Goal: Task Accomplishment & Management: Manage account settings

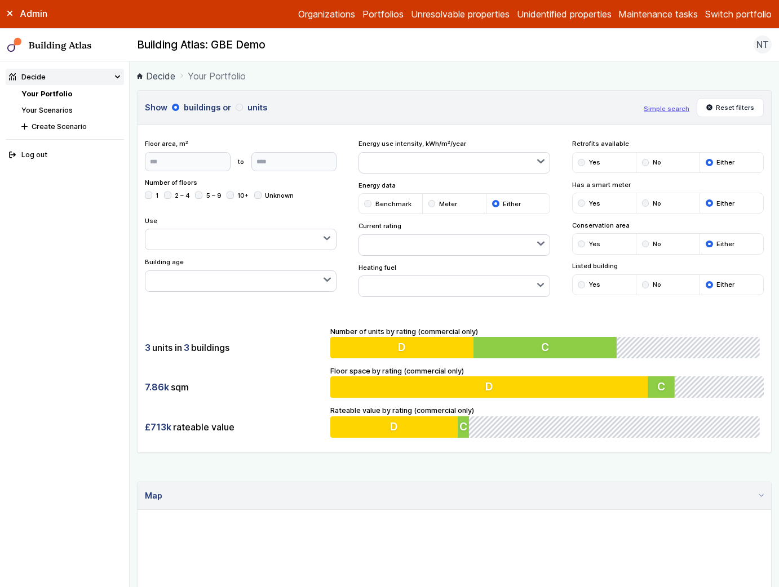
scroll to position [388, 0]
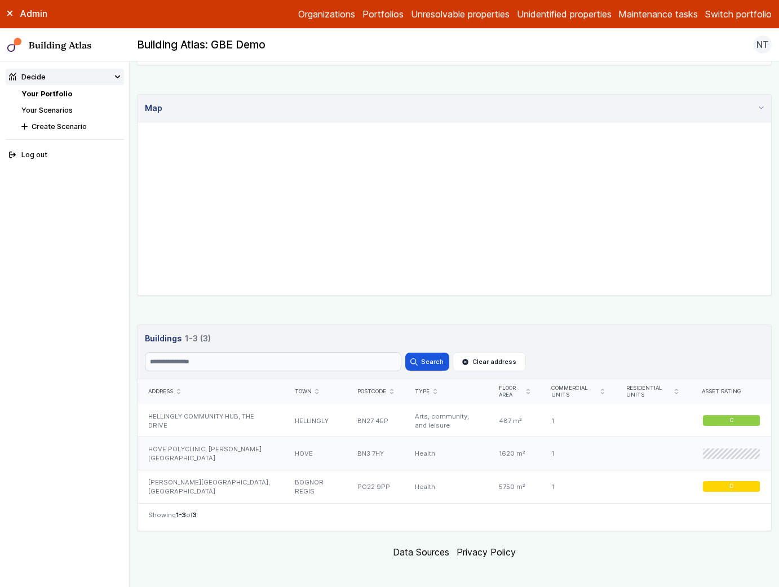
click at [228, 454] on div "HOVE POLYCLINIC, [PERSON_NAME][GEOGRAPHIC_DATA]" at bounding box center [211, 453] width 146 height 33
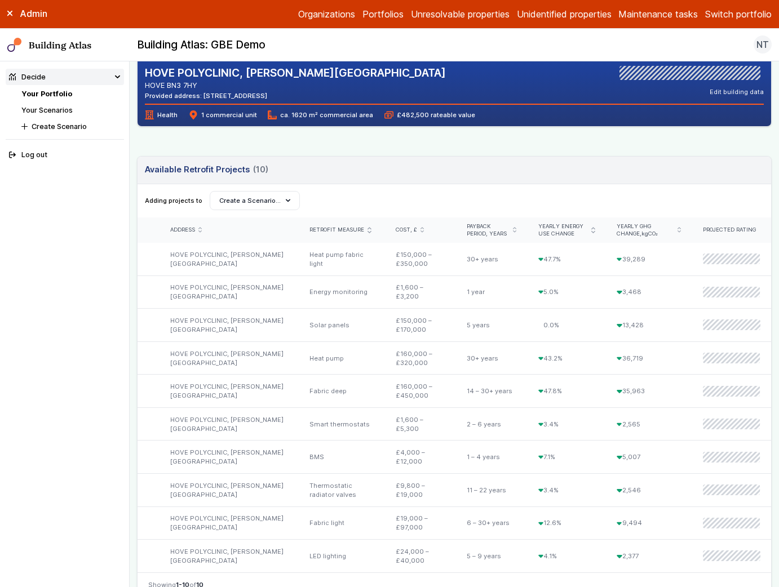
scroll to position [251, 0]
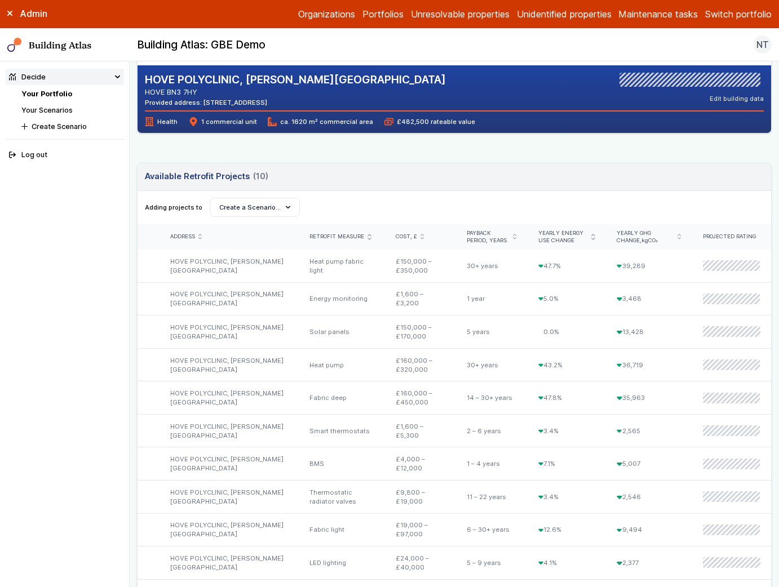
drag, startPoint x: 228, startPoint y: 101, endPoint x: 262, endPoint y: 101, distance: 33.8
click at [262, 101] on div "Provided address: Millview, BN3 7HY" at bounding box center [295, 102] width 301 height 9
copy div "BN3 7HY"
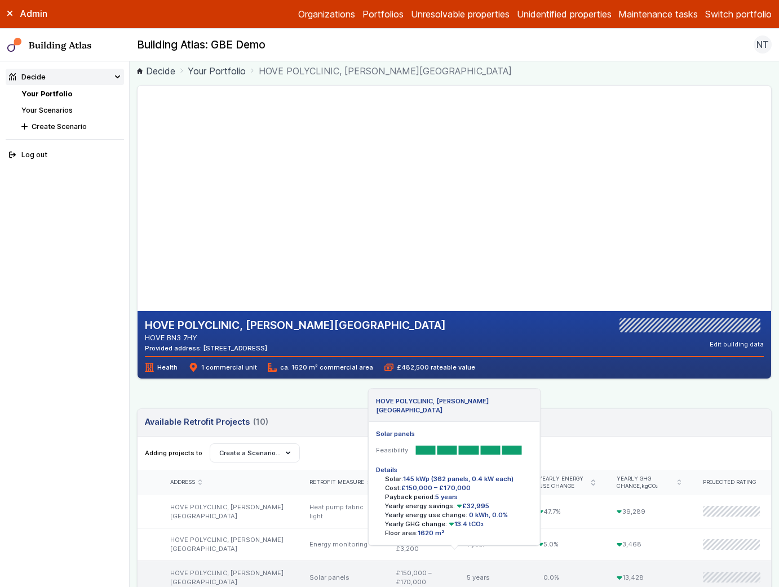
scroll to position [4, 0]
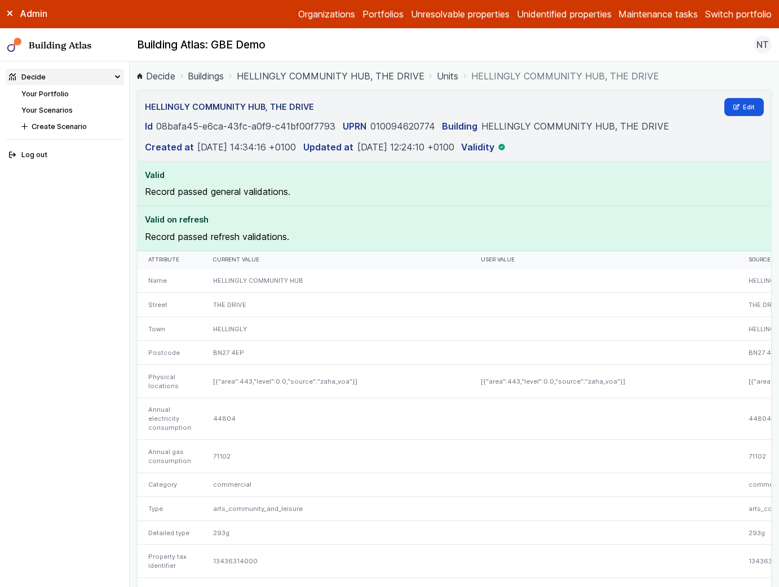
click at [385, 16] on link "Portfolios" at bounding box center [382, 14] width 41 height 14
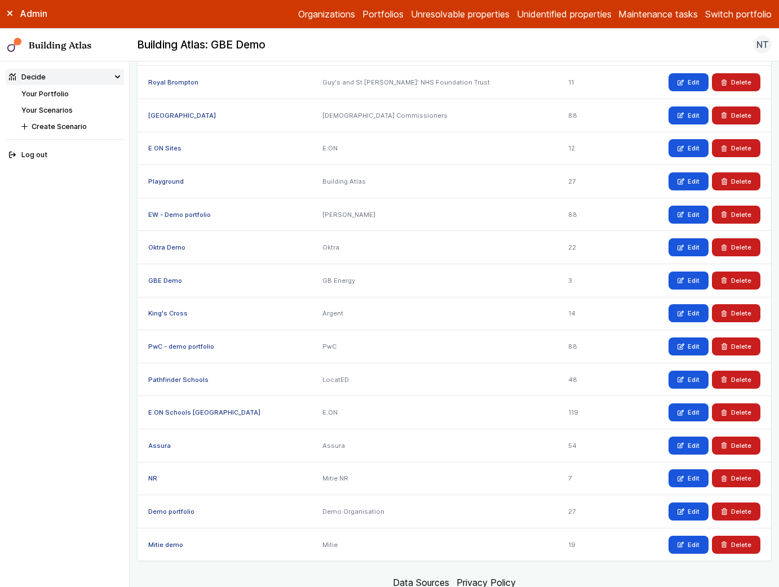
scroll to position [609, 0]
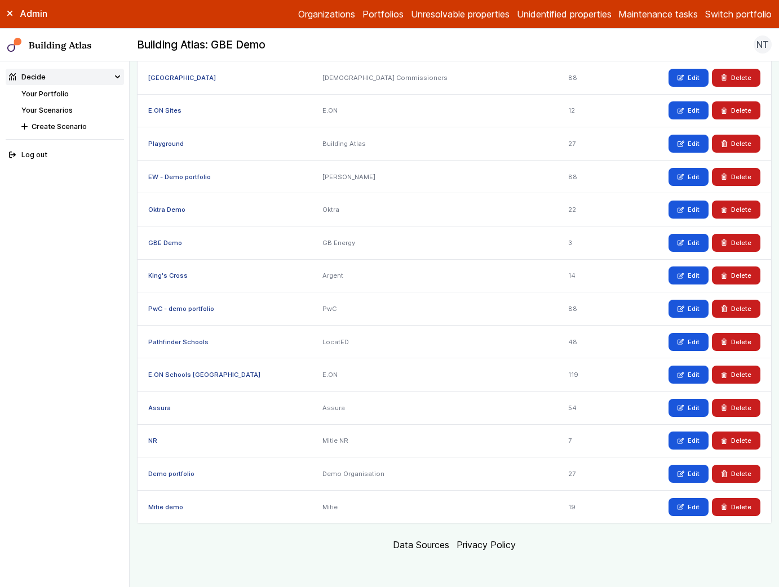
click at [158, 243] on link "GBE Demo" at bounding box center [165, 243] width 34 height 8
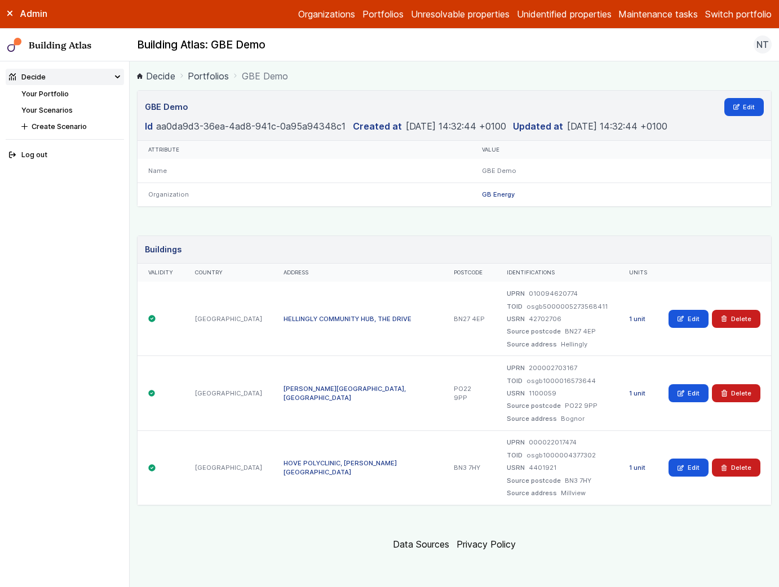
click at [283, 467] on link "HOVE POLYCLINIC, [PERSON_NAME][GEOGRAPHIC_DATA]" at bounding box center [339, 467] width 113 height 17
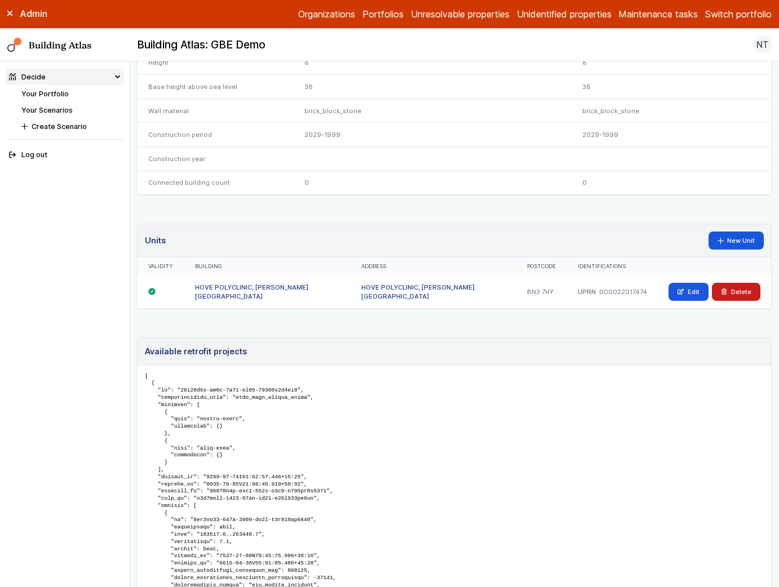
scroll to position [714, 0]
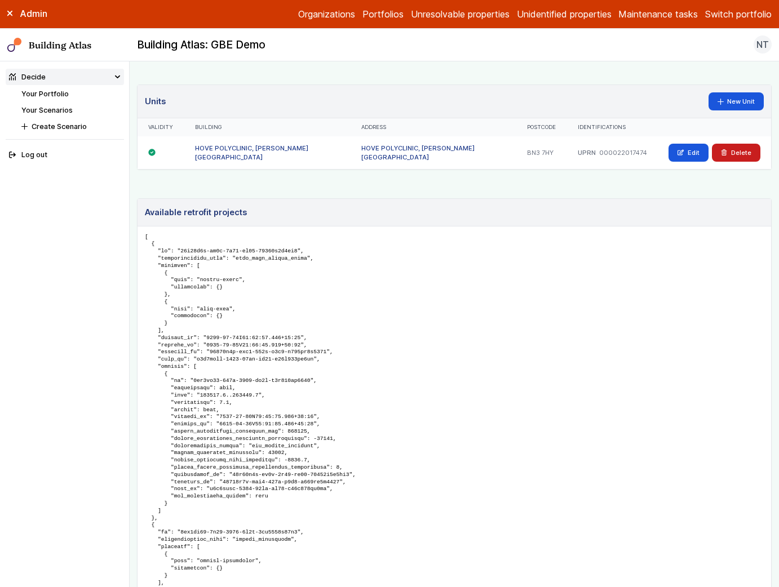
click at [437, 144] on link "HOVE POLYCLINIC, [PERSON_NAME][GEOGRAPHIC_DATA]" at bounding box center [417, 152] width 113 height 17
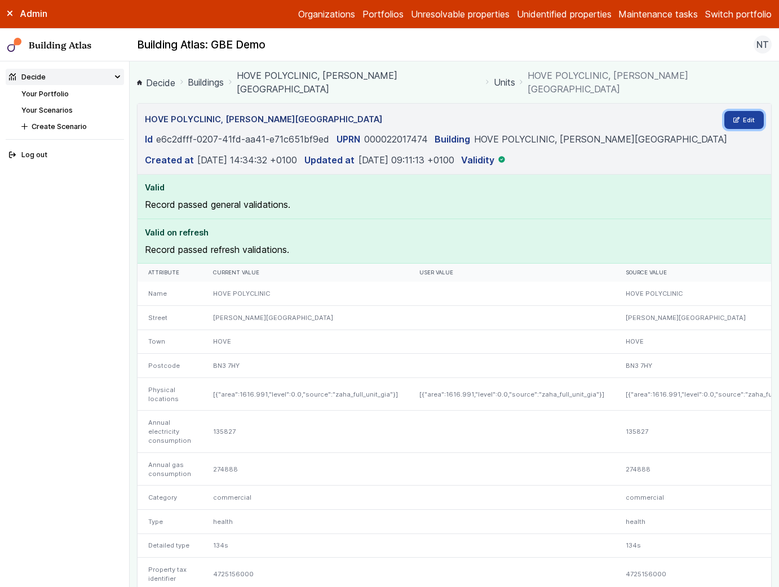
click at [738, 111] on link "Edit" at bounding box center [744, 120] width 40 height 18
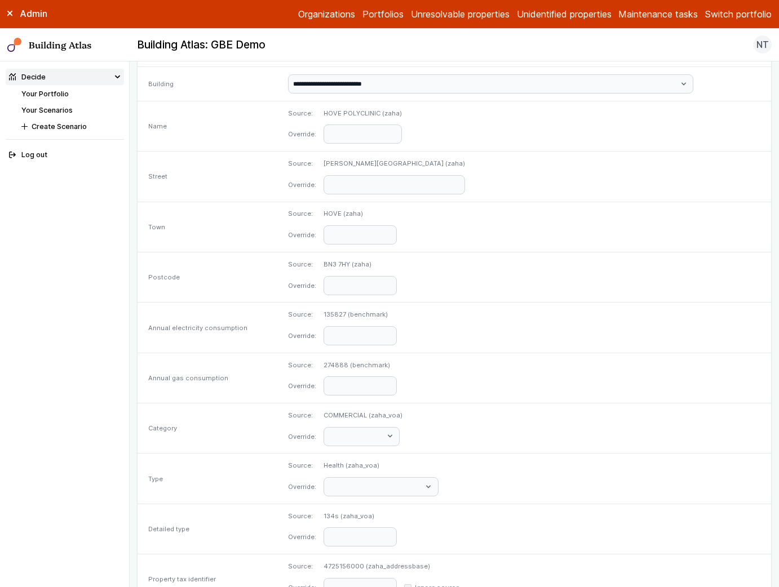
scroll to position [395, 0]
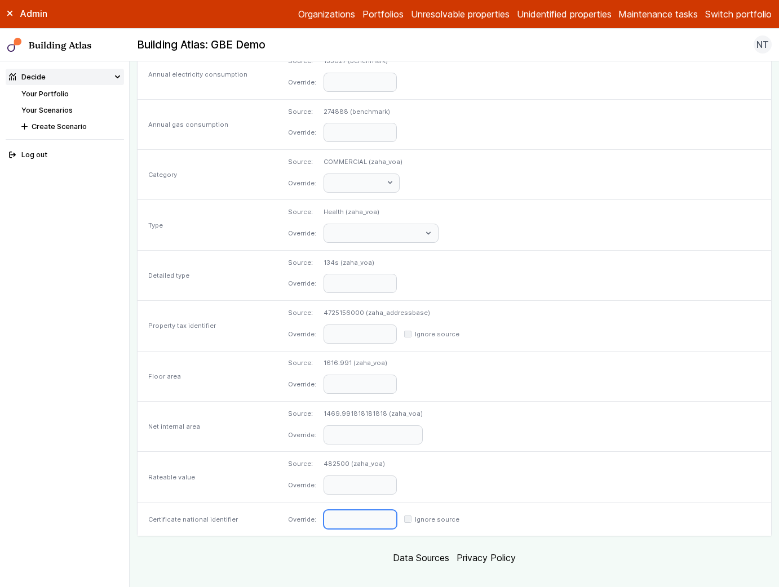
click at [397, 510] on input "text" at bounding box center [359, 519] width 73 height 19
paste input "**********"
type input "**********"
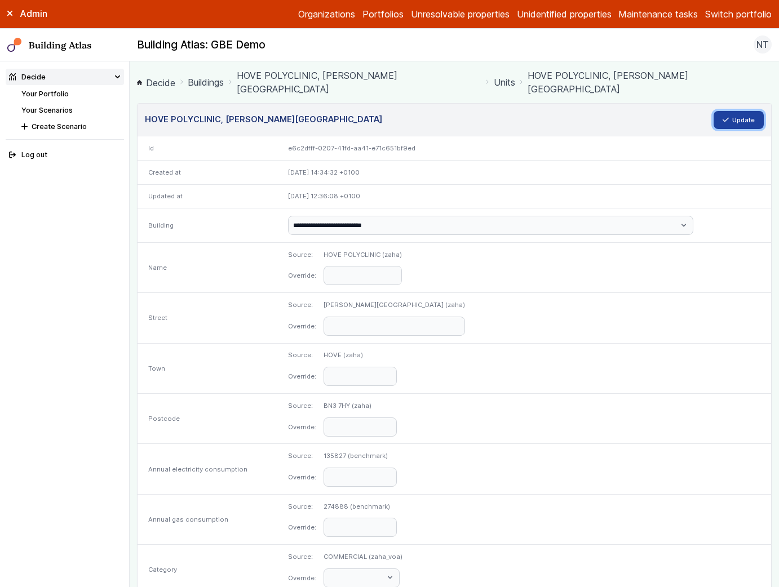
click at [725, 118] on icon "submit" at bounding box center [726, 119] width 6 height 3
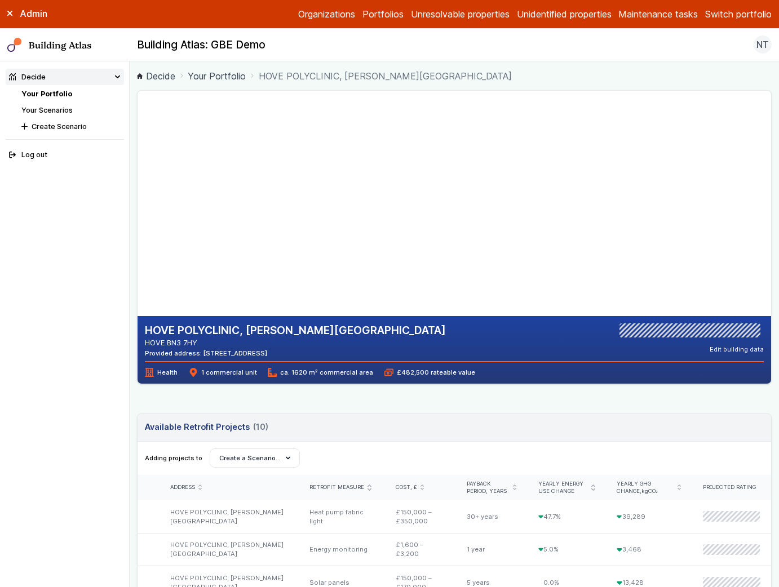
click at [473, 362] on div "Health 1 commercial unit ca. 1620 m² commercial area £482,500 rateable value" at bounding box center [454, 369] width 619 height 16
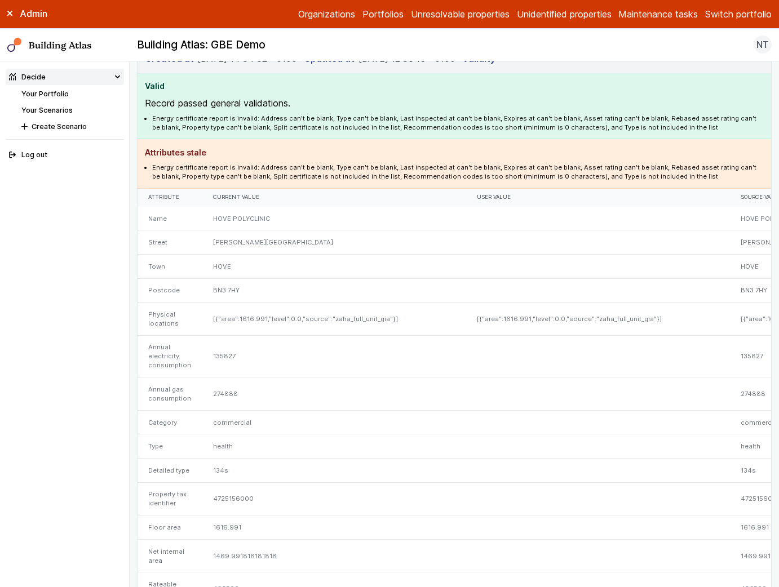
scroll to position [104, 0]
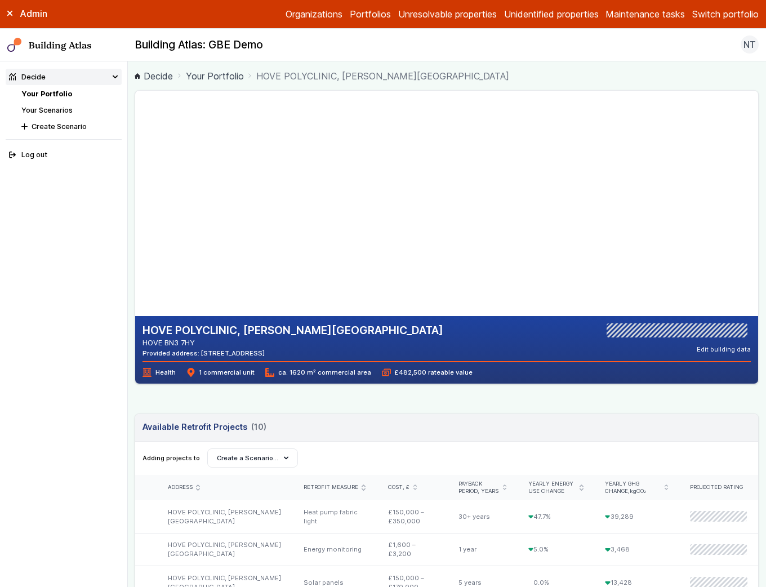
click at [53, 105] on li "Your Scenarios" at bounding box center [71, 110] width 100 height 11
click at [54, 112] on link "Your Scenarios" at bounding box center [46, 110] width 51 height 8
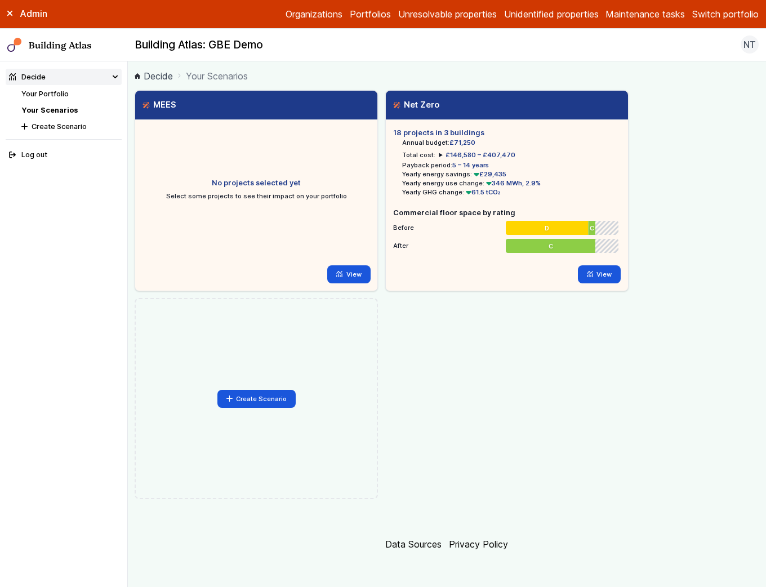
click at [51, 93] on link "Your Portfolio" at bounding box center [44, 94] width 47 height 8
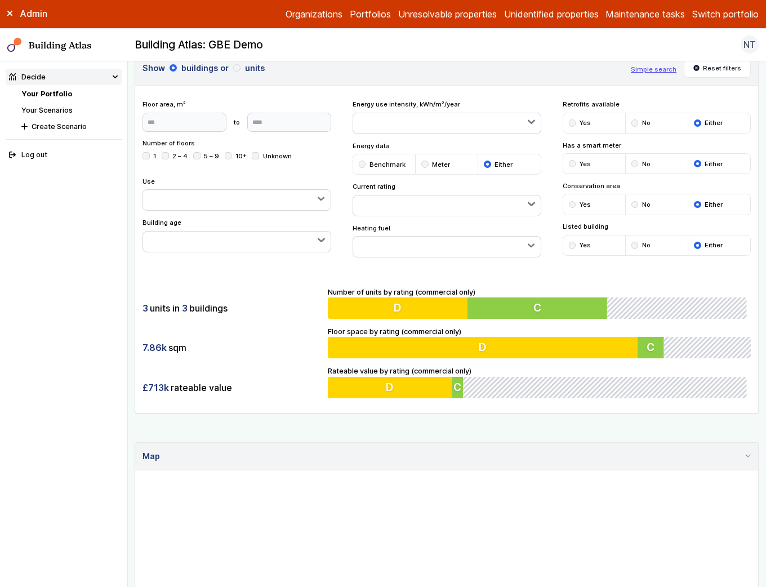
scroll to position [388, 0]
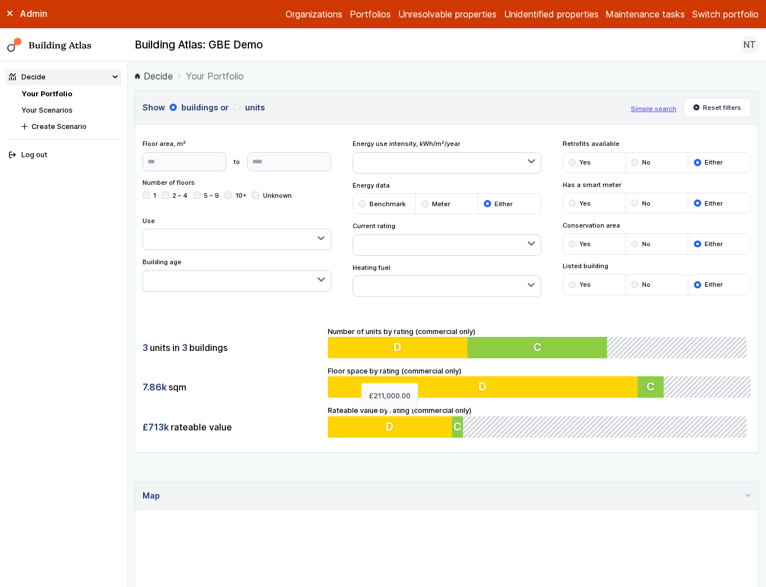
scroll to position [388, 0]
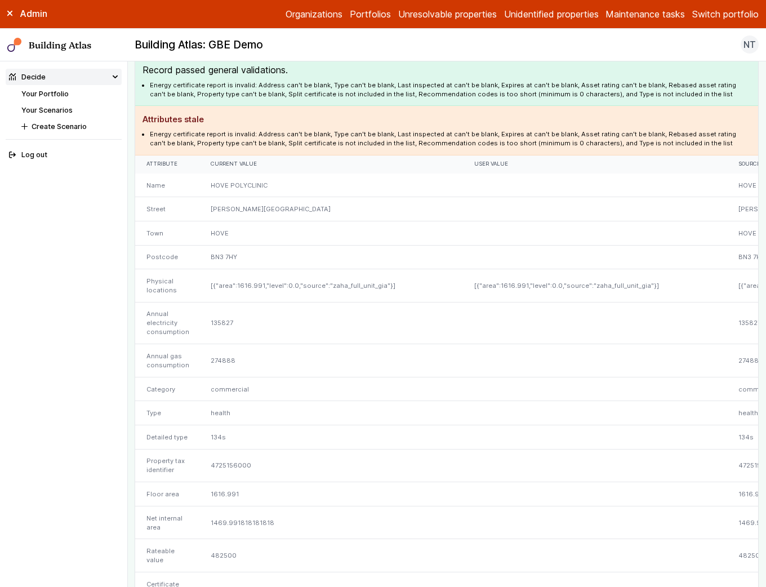
scroll to position [43, 0]
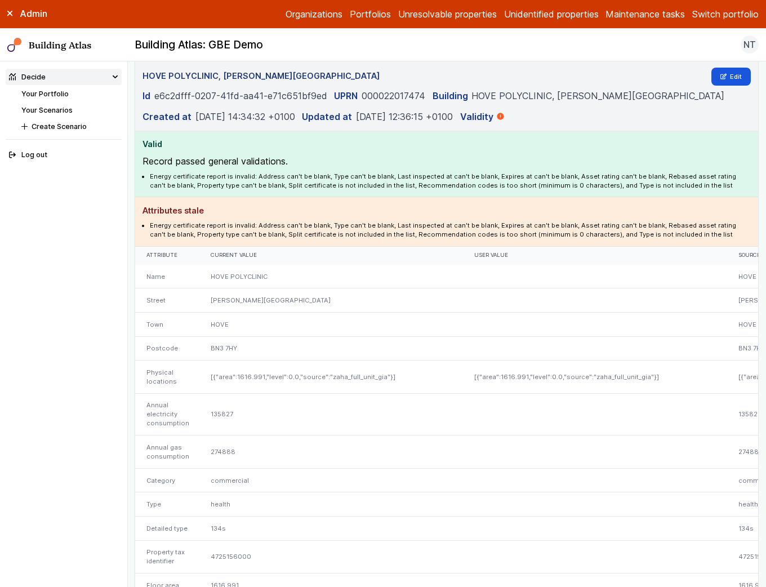
click at [389, 221] on li "Energy certificate report is invalid: Address can't be blank, Type can't be bla…" at bounding box center [450, 230] width 601 height 18
click at [453, 110] on dd "[DATE] 12:36:15 +0100" at bounding box center [404, 117] width 97 height 14
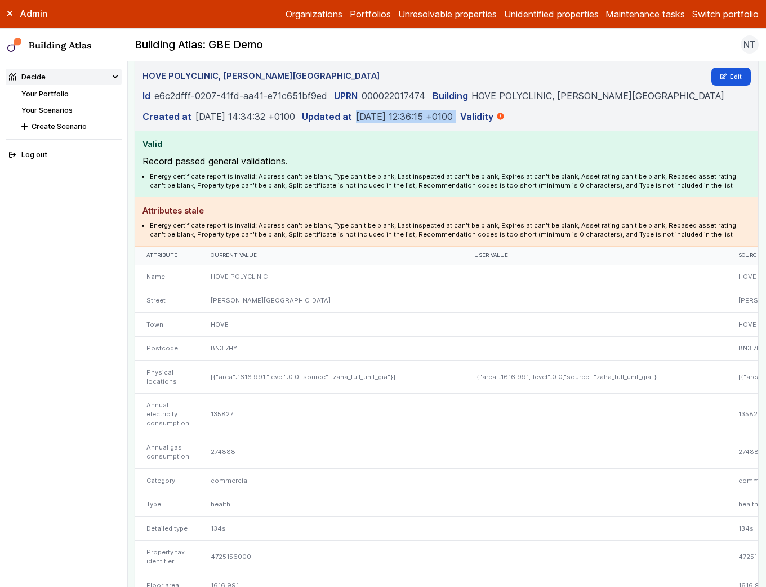
click at [444, 110] on dd "[DATE] 12:36:15 +0100" at bounding box center [404, 117] width 97 height 14
drag, startPoint x: 414, startPoint y: 103, endPoint x: 436, endPoint y: 103, distance: 21.4
click at [436, 110] on dd "[DATE] 12:36:15 +0100" at bounding box center [404, 117] width 97 height 14
click at [424, 138] on h4 "Valid" at bounding box center [447, 144] width 609 height 12
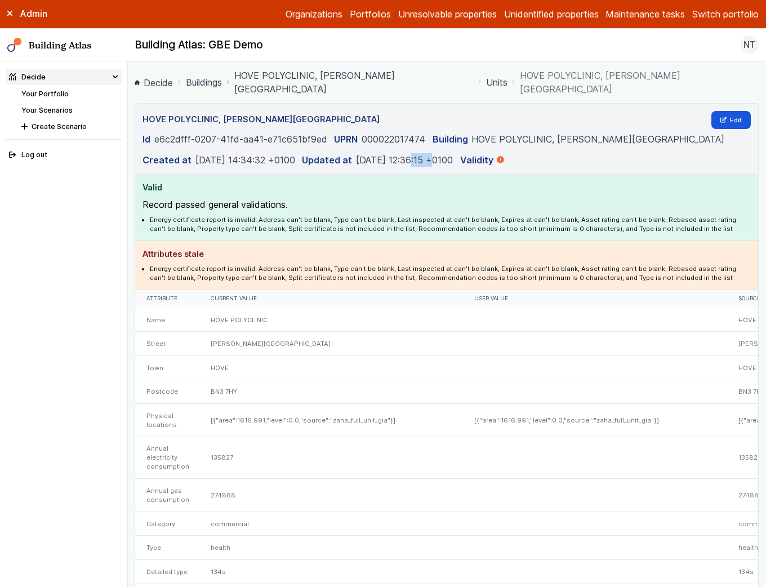
drag, startPoint x: 432, startPoint y: 141, endPoint x: 455, endPoint y: 144, distance: 23.3
click at [453, 153] on dd "[DATE] 12:36:15 +0100" at bounding box center [404, 160] width 97 height 14
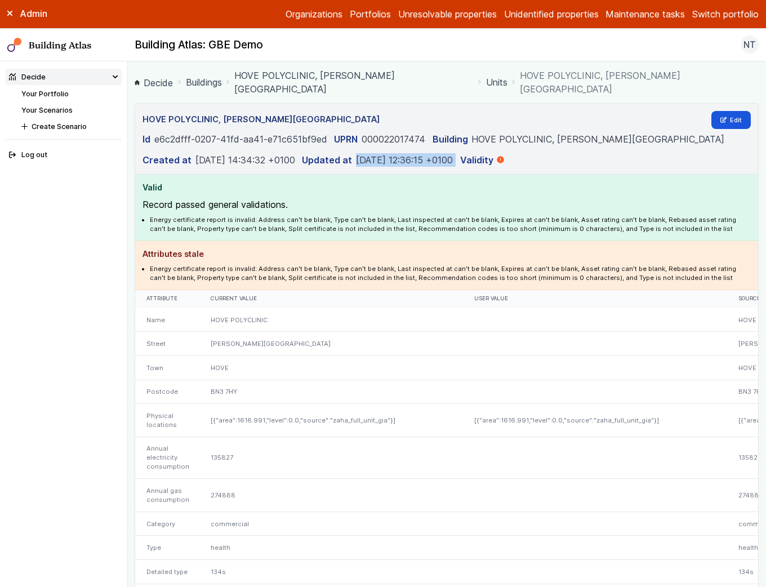
click at [453, 153] on dd "[DATE] 12:36:15 +0100" at bounding box center [404, 160] width 97 height 14
click at [439, 153] on dd "[DATE] 12:36:15 +0100" at bounding box center [404, 160] width 97 height 14
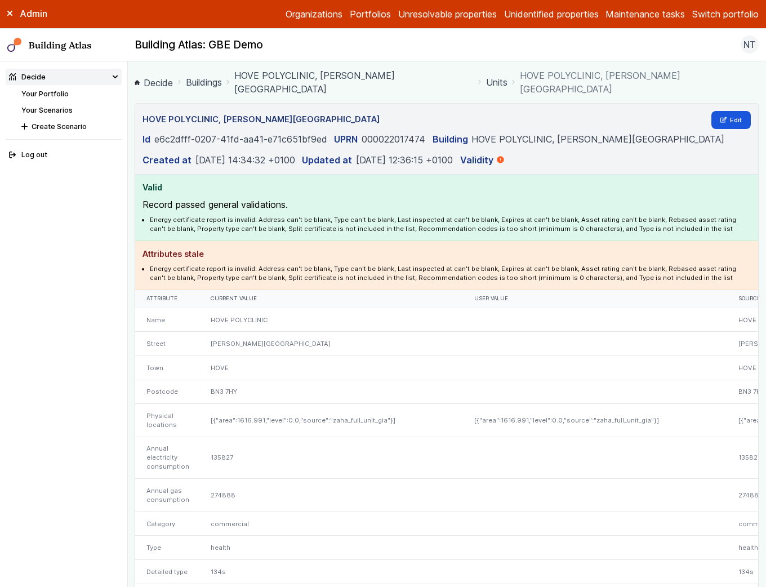
click at [439, 153] on dd "[DATE] 12:36:15 +0100" at bounding box center [404, 160] width 97 height 14
click at [438, 153] on dd "[DATE] 12:36:15 +0100" at bounding box center [404, 160] width 97 height 14
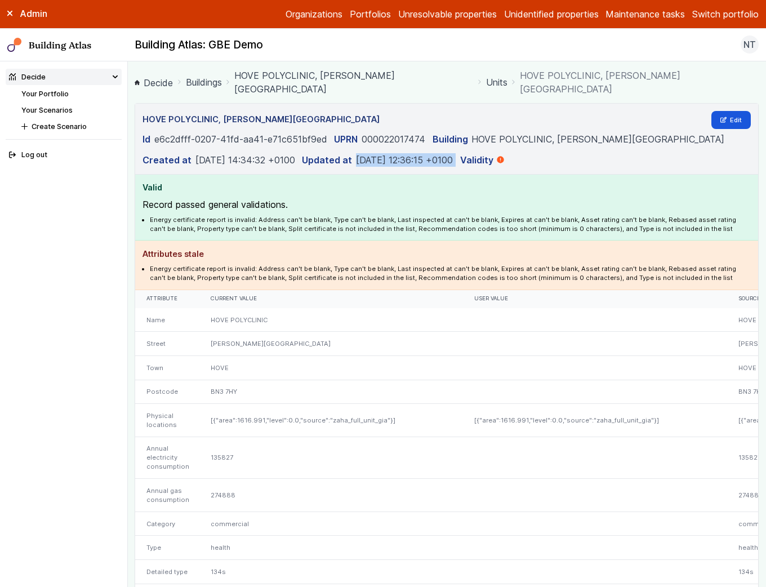
click at [438, 153] on dd "[DATE] 12:36:15 +0100" at bounding box center [404, 160] width 97 height 14
click at [437, 153] on dd "[DATE] 12:36:15 +0100" at bounding box center [404, 160] width 97 height 14
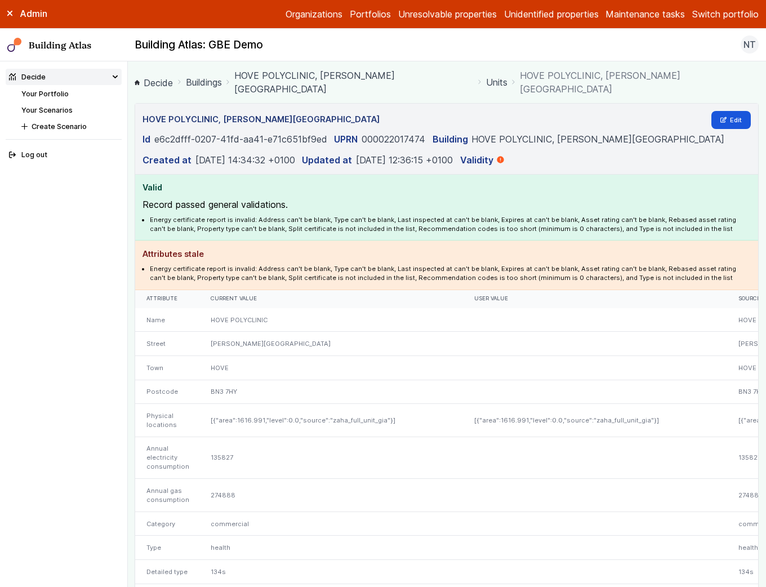
click at [437, 153] on dd "[DATE] 12:36:15 +0100" at bounding box center [404, 160] width 97 height 14
drag, startPoint x: 441, startPoint y: 149, endPoint x: 454, endPoint y: 147, distance: 13.6
click at [453, 153] on dd "[DATE] 12:36:15 +0100" at bounding box center [404, 160] width 97 height 14
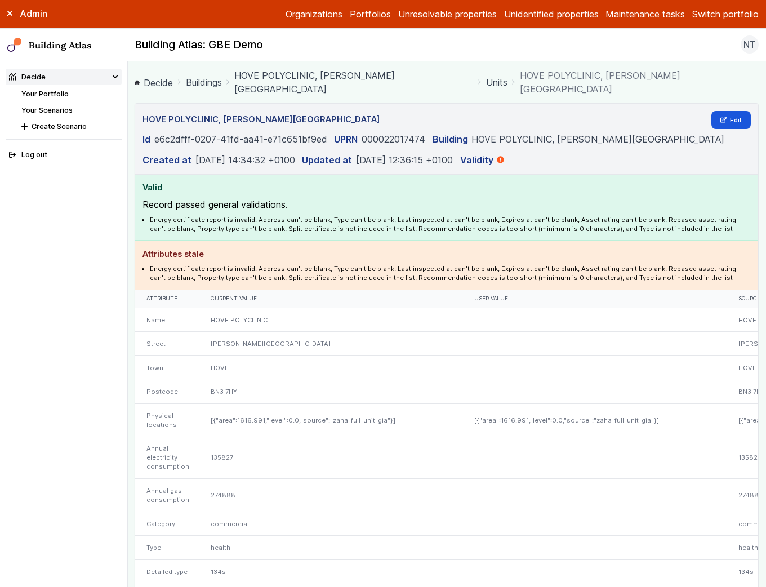
click at [453, 153] on dd "[DATE] 12:36:15 +0100" at bounding box center [404, 160] width 97 height 14
click at [279, 218] on li "Energy certificate report is invalid: Address can't be blank, Type can't be bla…" at bounding box center [450, 224] width 601 height 18
